Goal: Find specific page/section: Find specific page/section

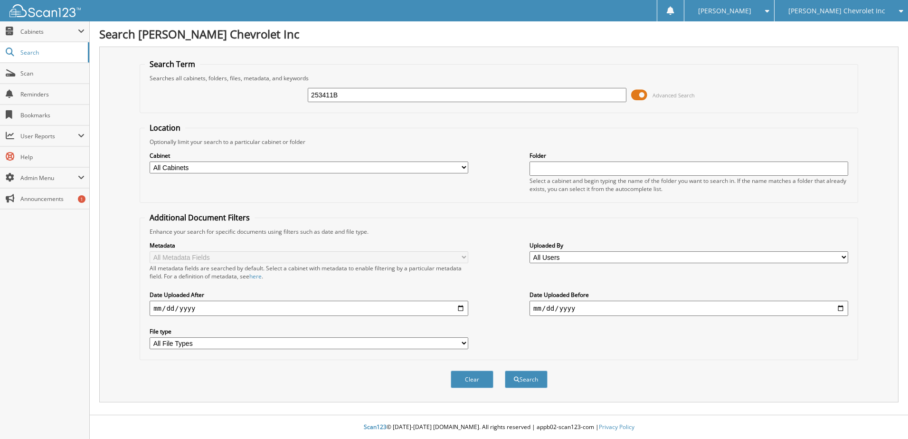
type input "253411B"
click at [505, 371] on button "Search" at bounding box center [526, 380] width 43 height 18
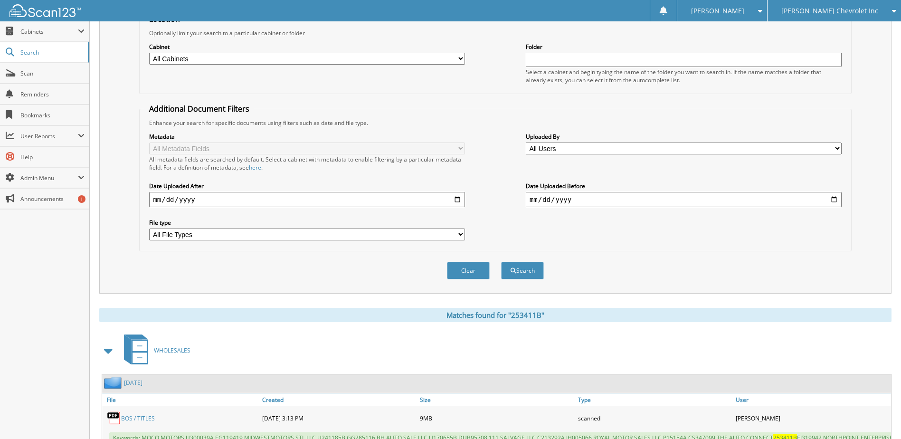
scroll to position [229, 0]
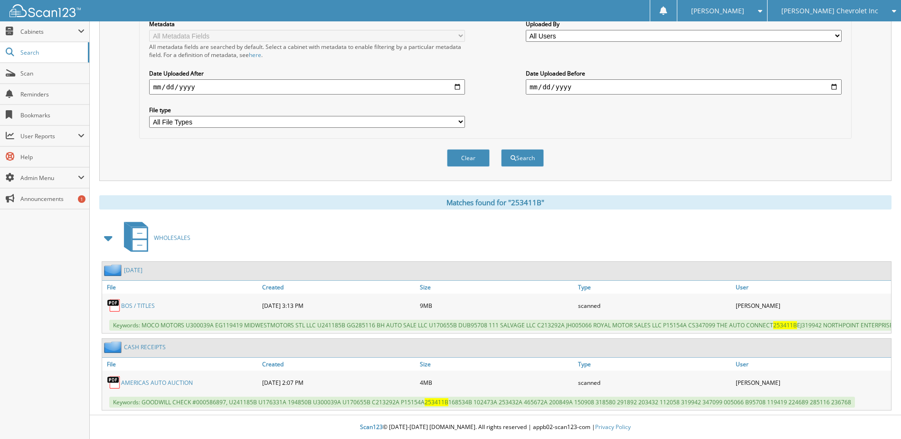
click at [131, 302] on link "BOS / TITLES" at bounding box center [138, 306] width 34 height 8
click at [142, 302] on link "BOS / TITLES" at bounding box center [138, 306] width 34 height 8
click at [134, 302] on link "BOS / TITLES" at bounding box center [138, 306] width 34 height 8
click at [130, 302] on link "BOS / TITLES" at bounding box center [138, 306] width 34 height 8
